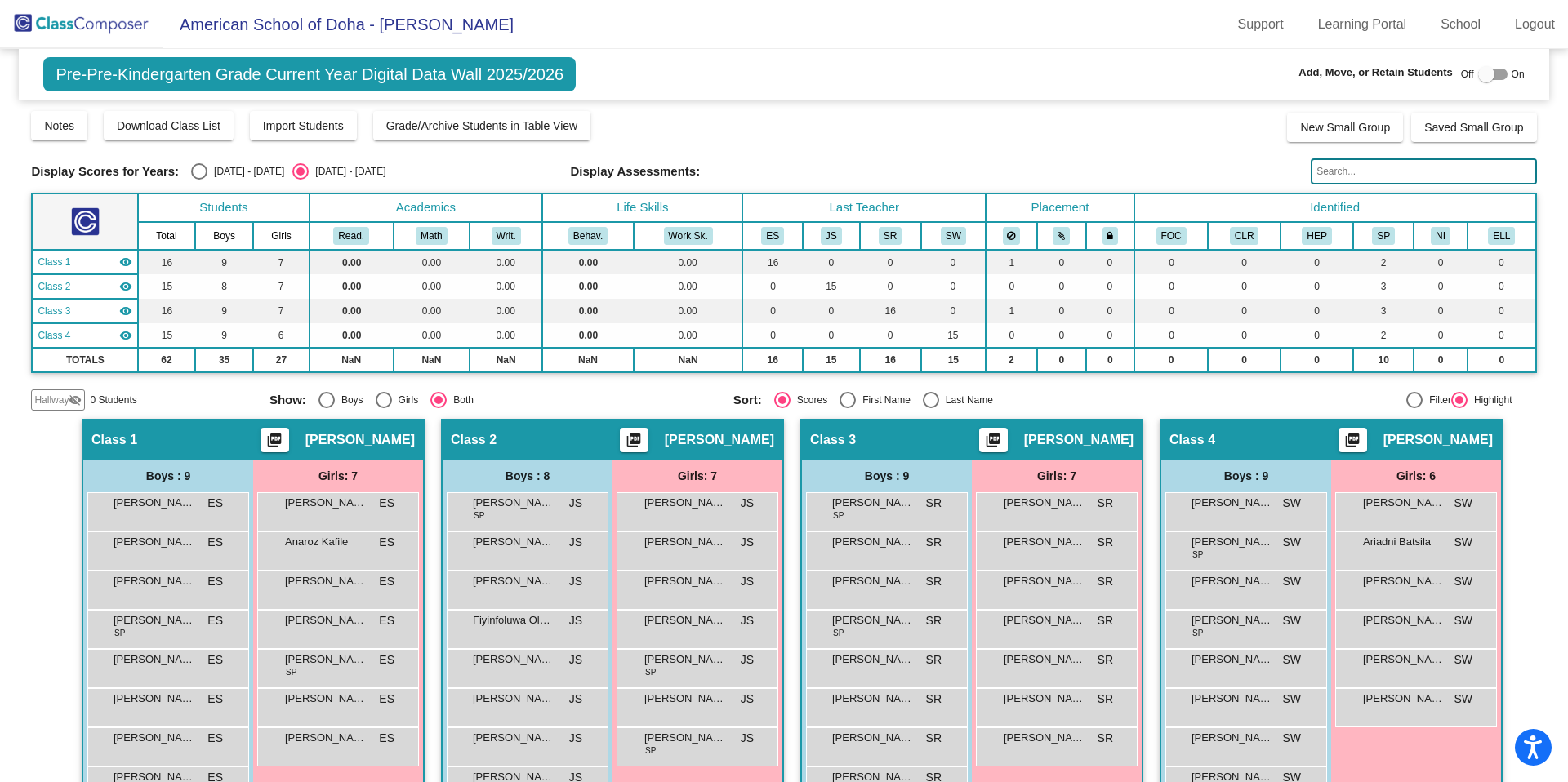
click at [121, 26] on img at bounding box center [82, 24] width 163 height 48
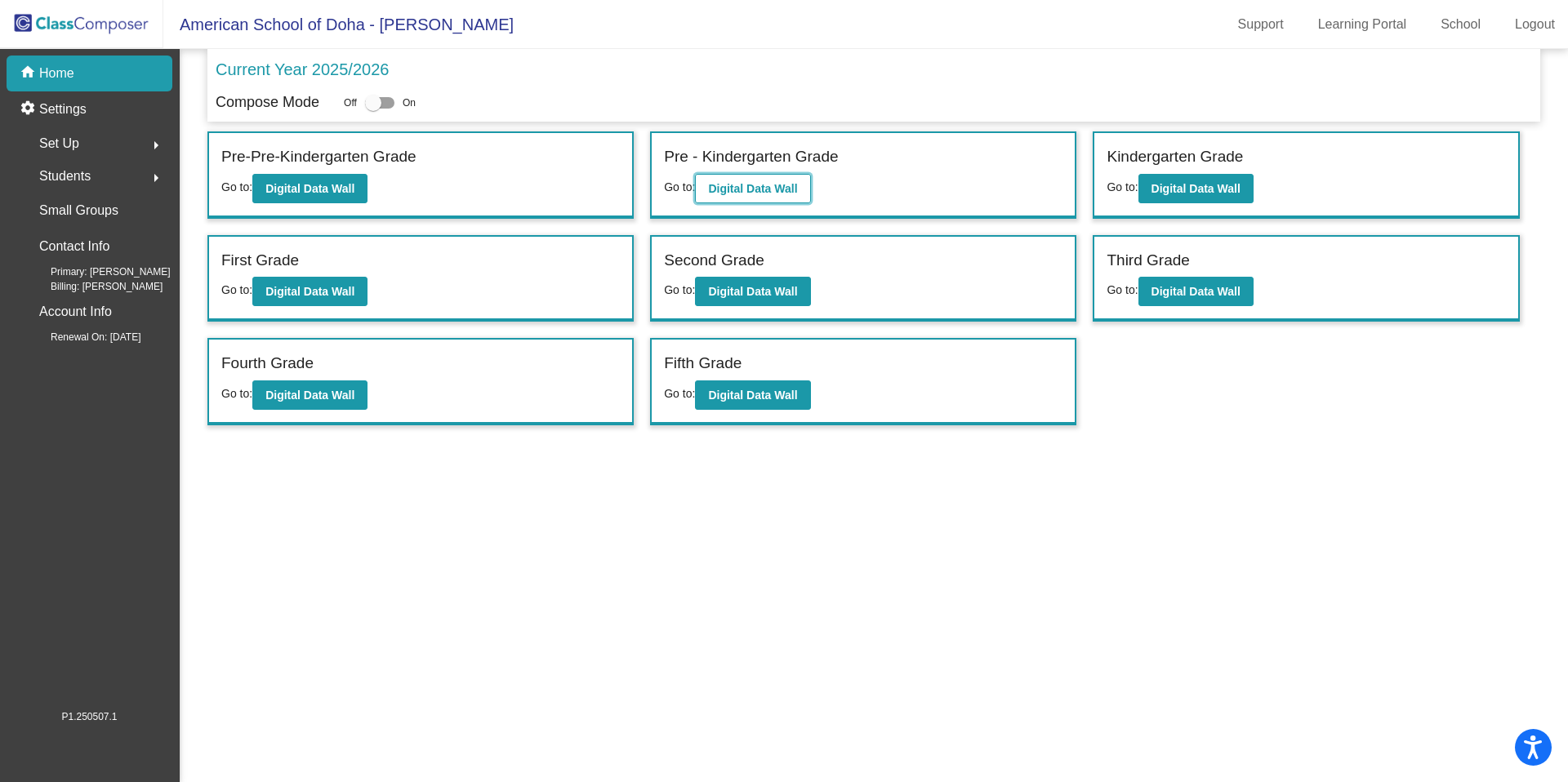
click at [731, 186] on b "Digital Data Wall" at bounding box center [752, 188] width 89 height 13
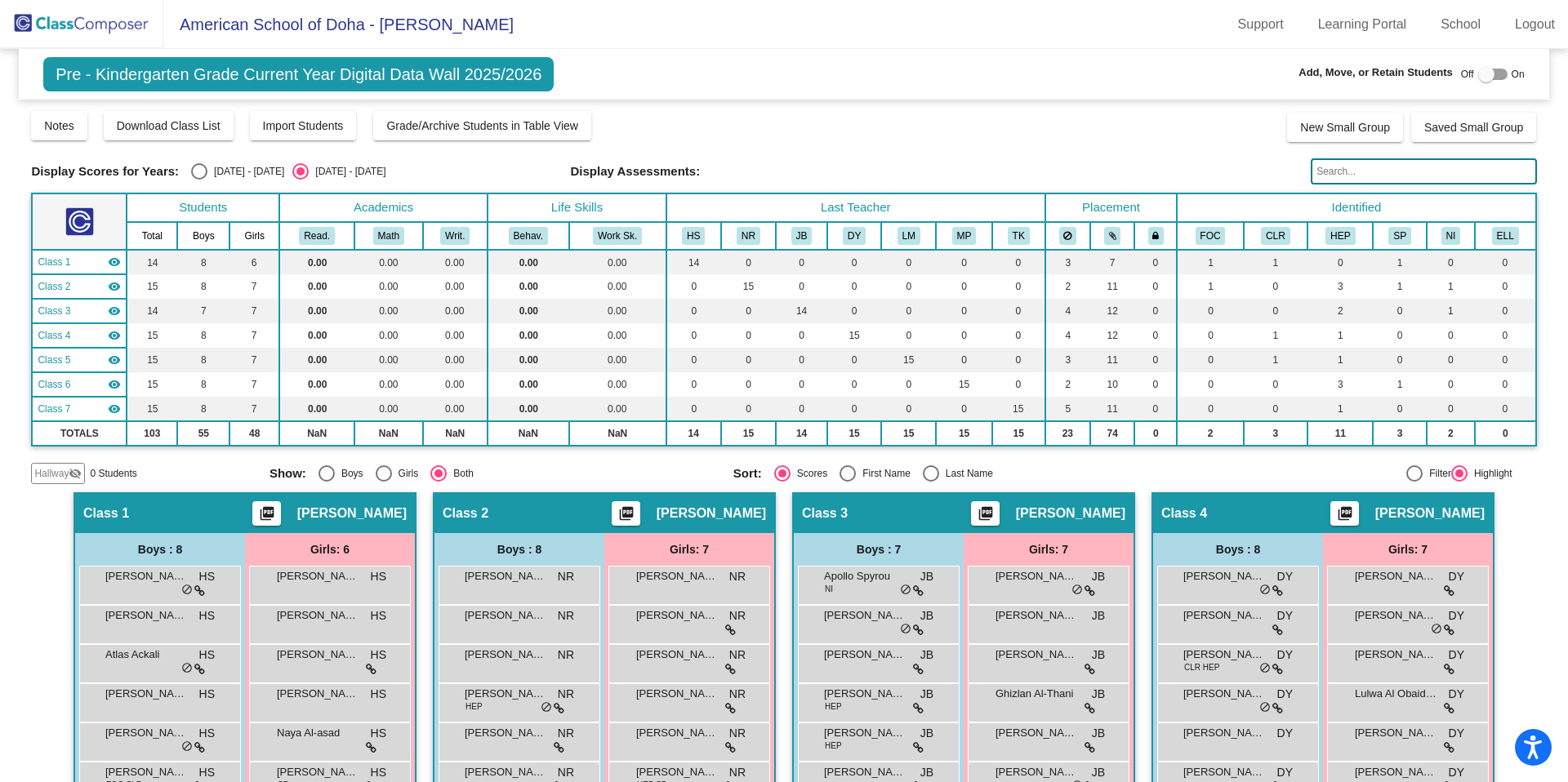
click at [1321, 169] on input "text" at bounding box center [1423, 171] width 225 height 26
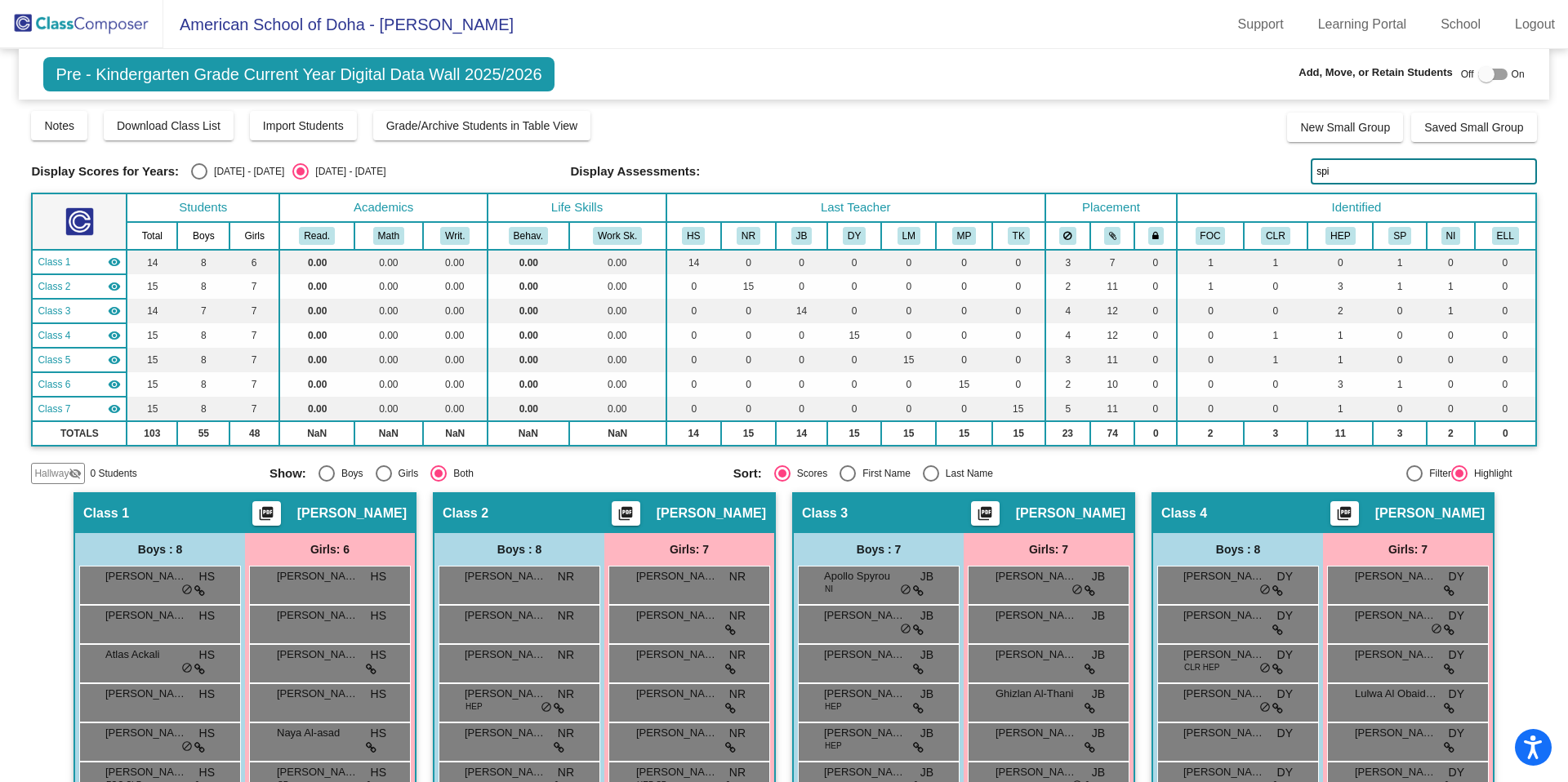
type input "spi"
click at [91, 24] on img at bounding box center [82, 24] width 163 height 48
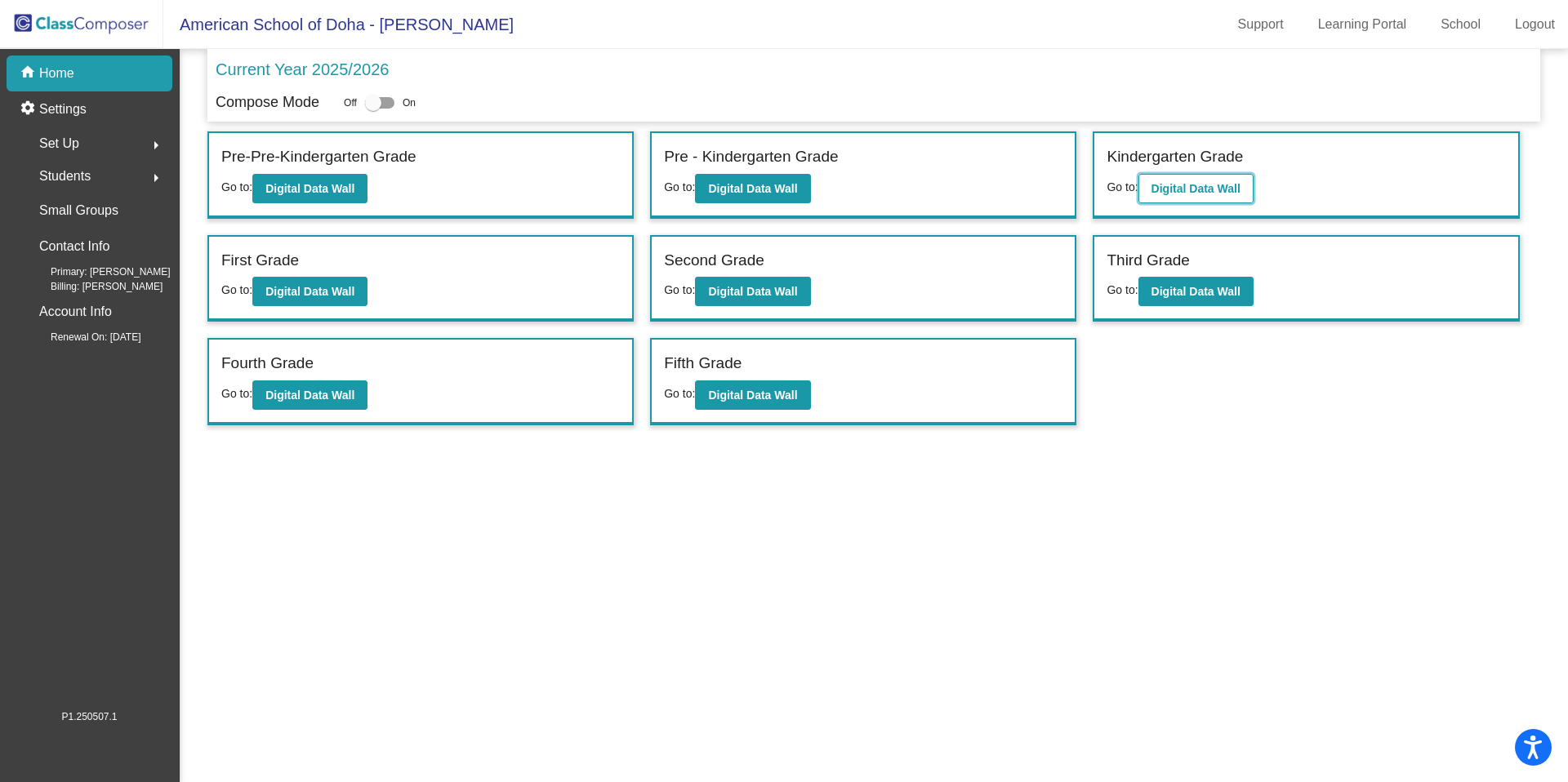
click at [1169, 197] on button "Digital Data Wall" at bounding box center [1196, 188] width 115 height 29
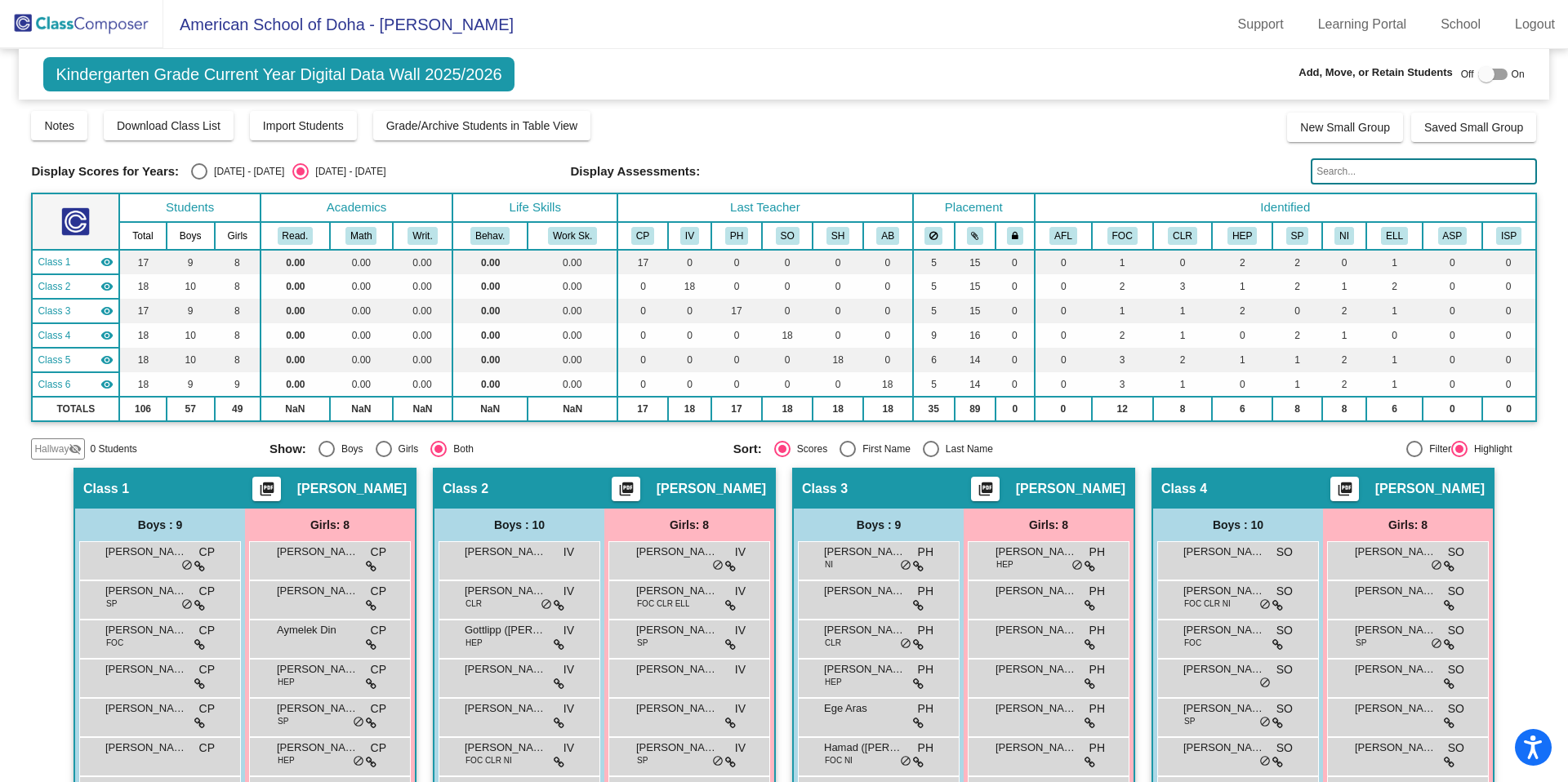
click at [1380, 173] on input "text" at bounding box center [1423, 171] width 225 height 26
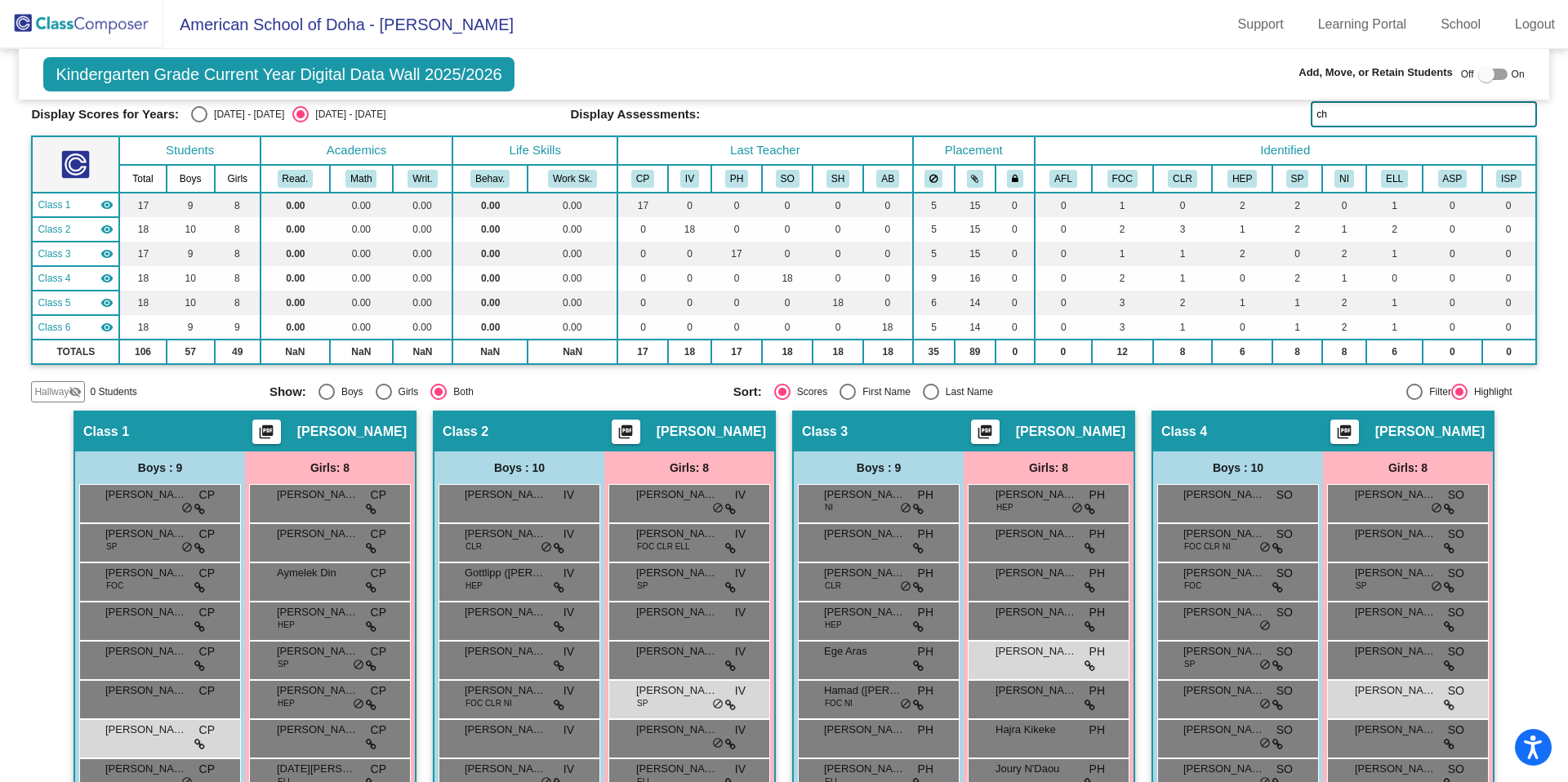
scroll to position [42, 0]
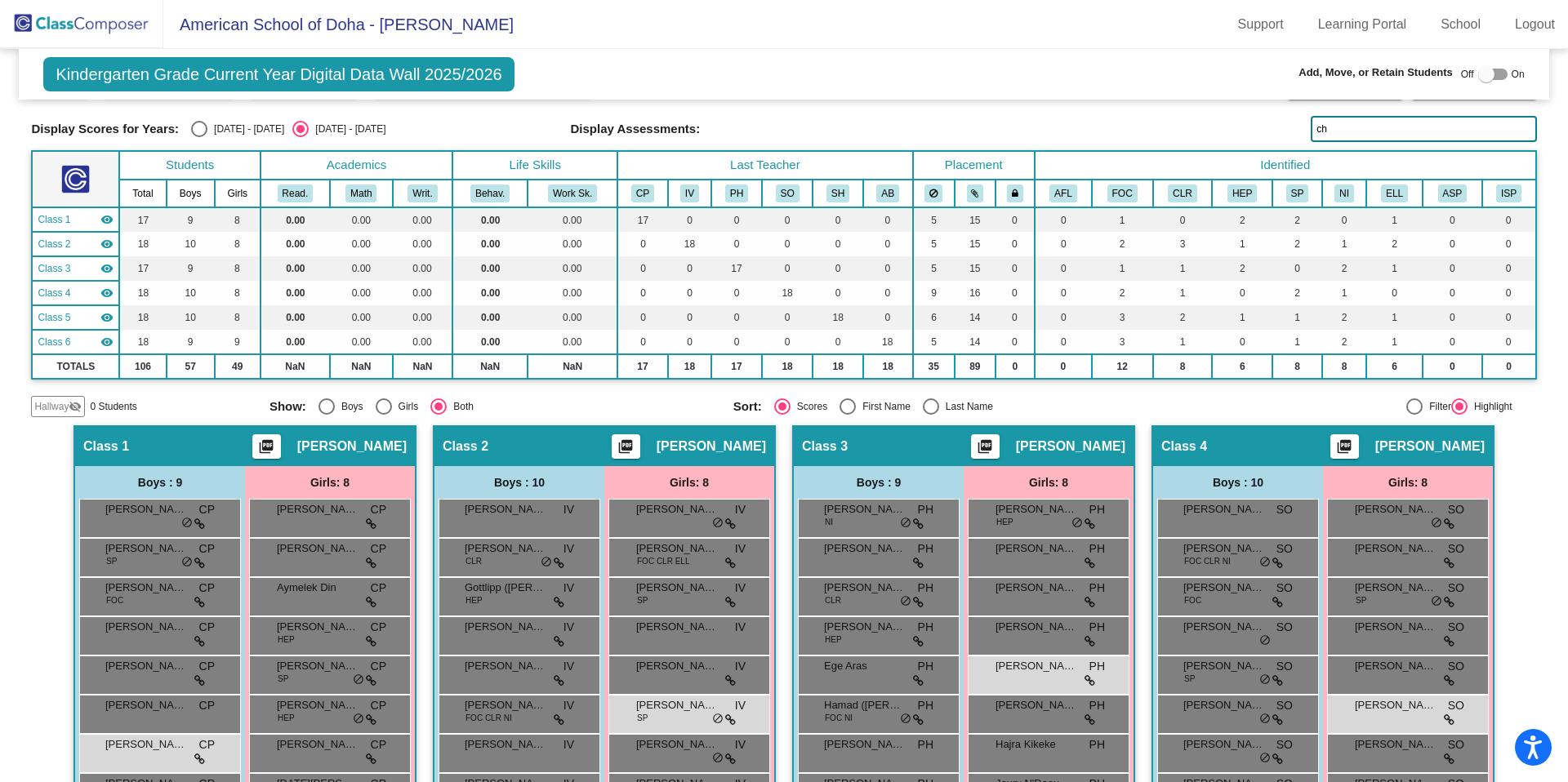
type input "ch"
